Goal: Information Seeking & Learning: Learn about a topic

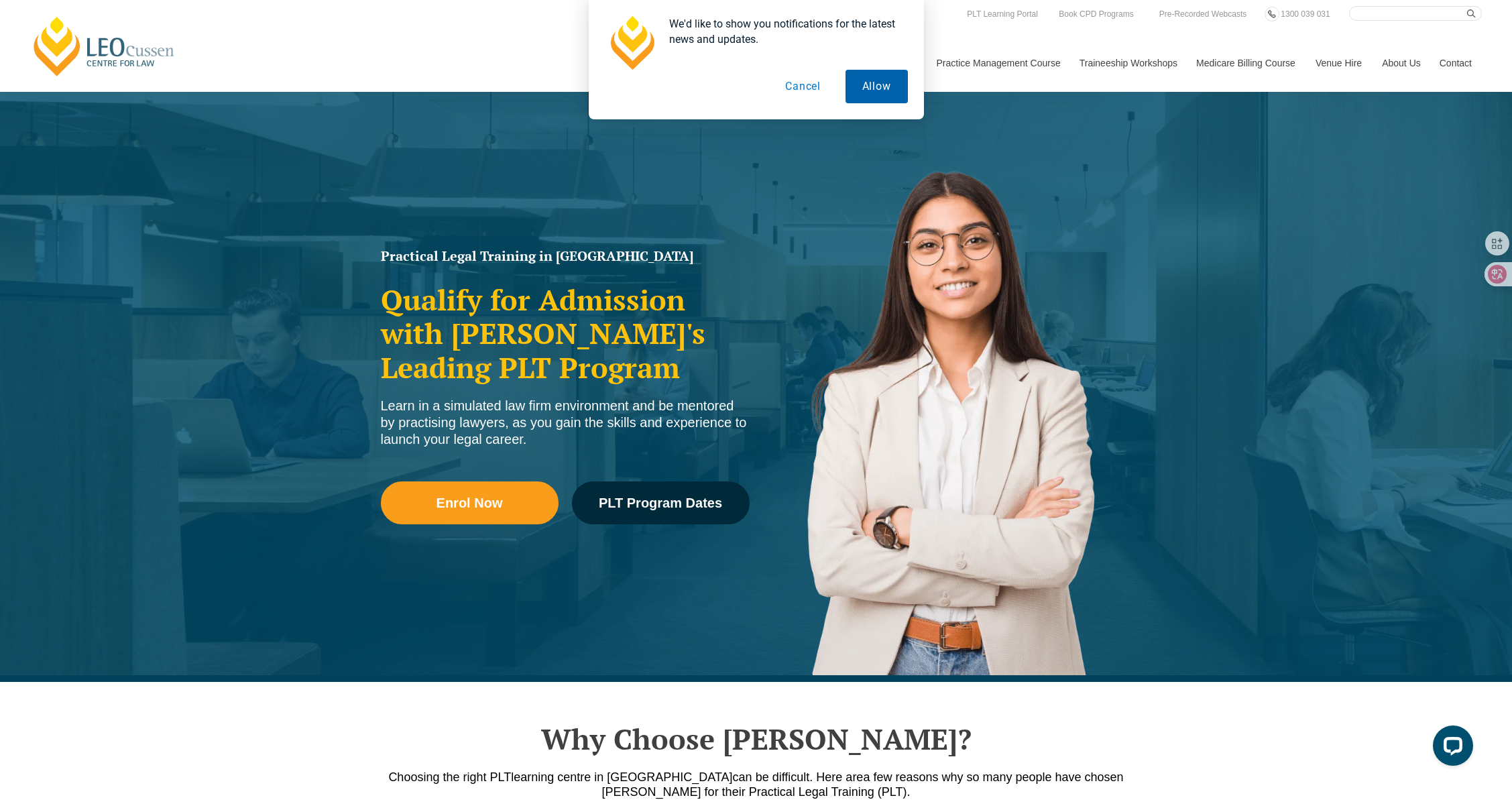
click at [896, 86] on button "Allow" at bounding box center [876, 86] width 62 height 33
